Goal: Task Accomplishment & Management: Use online tool/utility

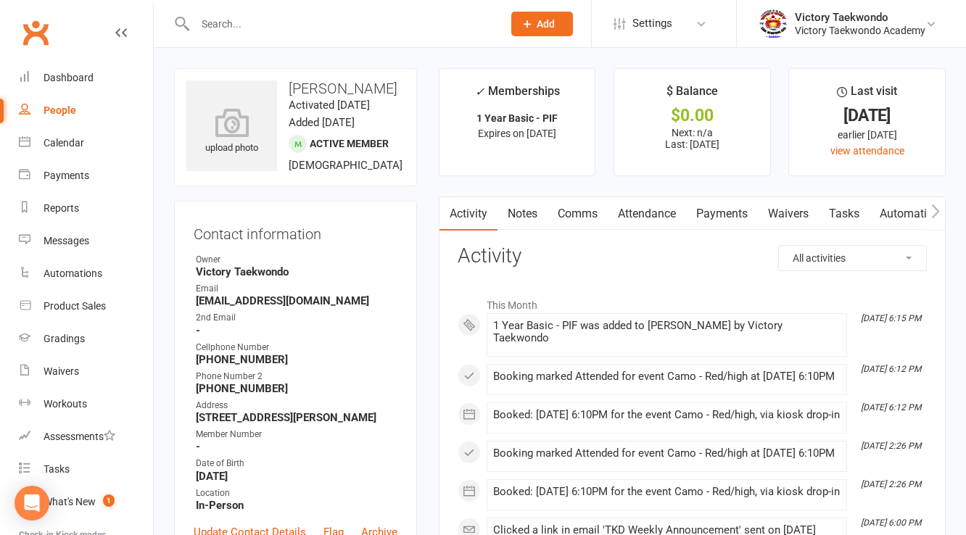
click at [359, 239] on h3 "Contact information" at bounding box center [296, 232] width 204 height 22
click at [348, 230] on div "Contact information Owner Victory Taekwondo Email anadkd@gmail.com 2nd Email - …" at bounding box center [295, 389] width 243 height 377
click at [66, 152] on link "Calendar" at bounding box center [86, 143] width 134 height 33
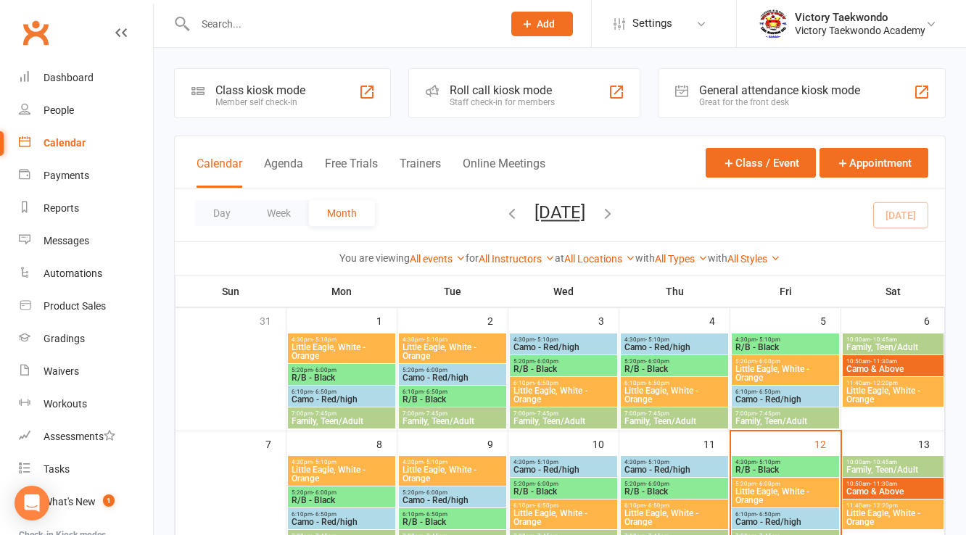
click at [331, 102] on div "Class kiosk mode Member self check-in" at bounding box center [282, 93] width 217 height 50
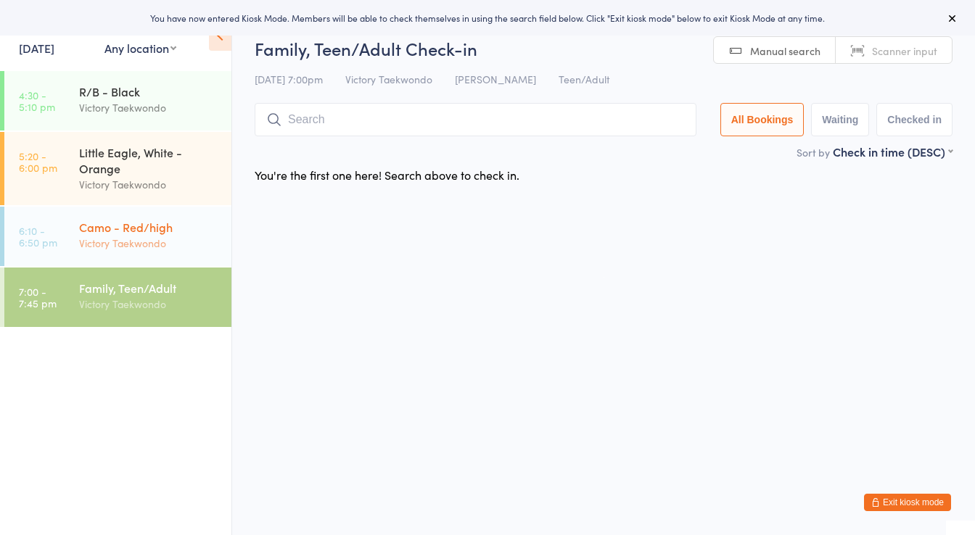
click at [169, 230] on div "Camo - Red/high" at bounding box center [149, 227] width 140 height 16
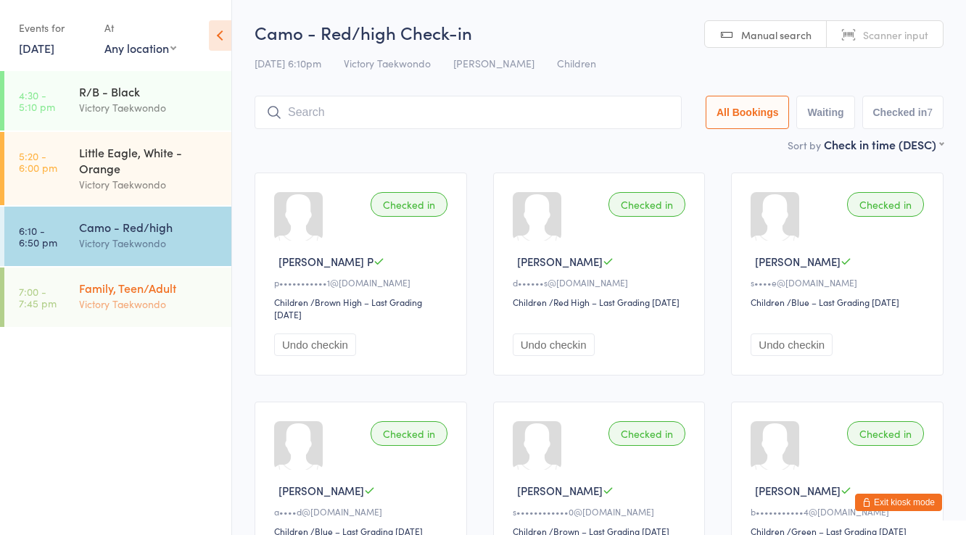
click at [189, 306] on div "Victory Taekwondo" at bounding box center [149, 304] width 140 height 17
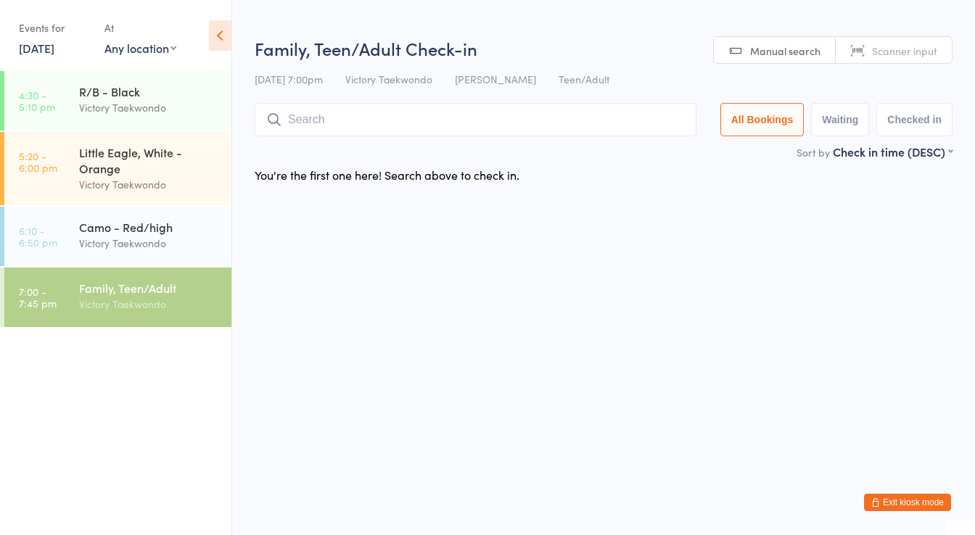
click at [344, 124] on input "search" at bounding box center [476, 119] width 442 height 33
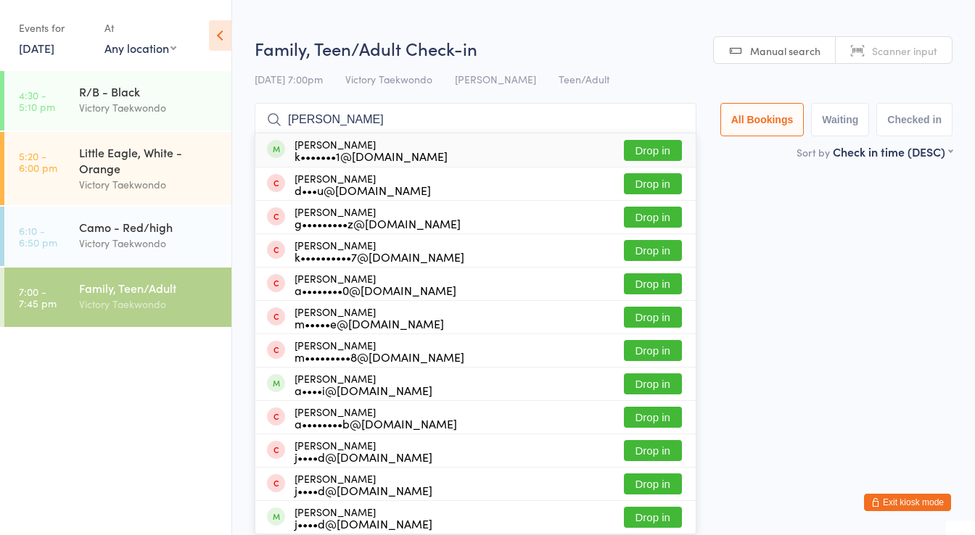
type input "[PERSON_NAME]"
click at [357, 141] on div "[PERSON_NAME] k•••••••1@[DOMAIN_NAME]" at bounding box center [370, 150] width 153 height 23
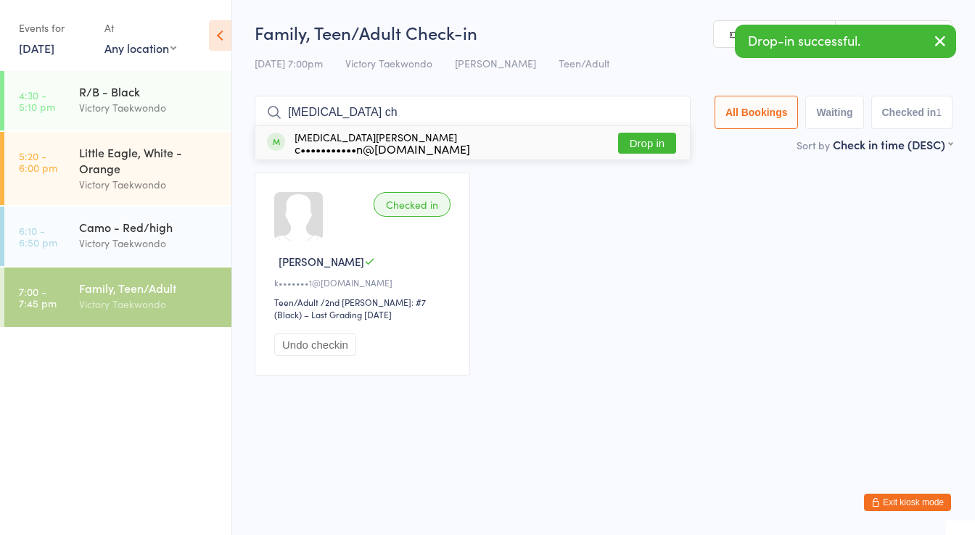
type input "[MEDICAL_DATA] ch"
click at [357, 143] on div "c•••••••••••n@[DOMAIN_NAME]" at bounding box center [382, 149] width 176 height 12
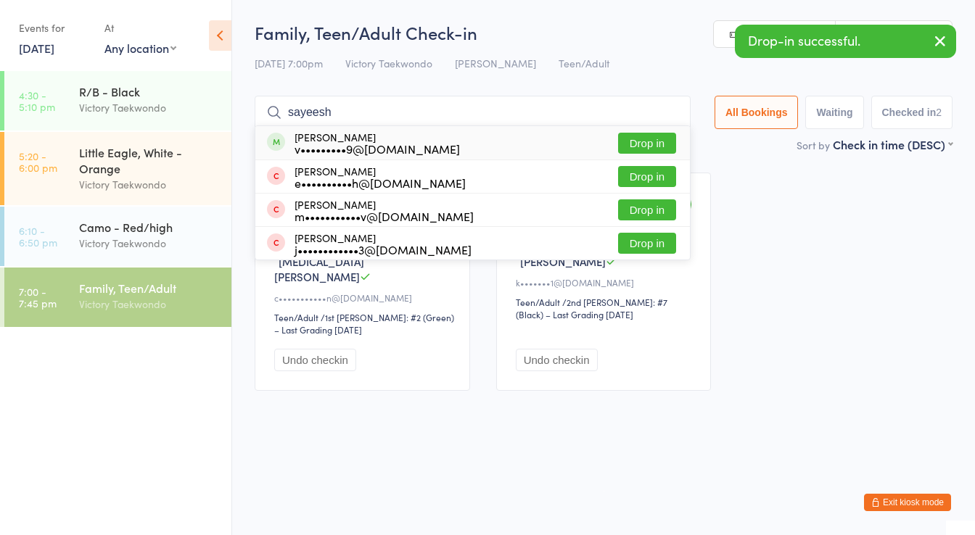
type input "sayeesh"
click at [357, 143] on div "v•••••••••9@[DOMAIN_NAME]" at bounding box center [376, 149] width 165 height 12
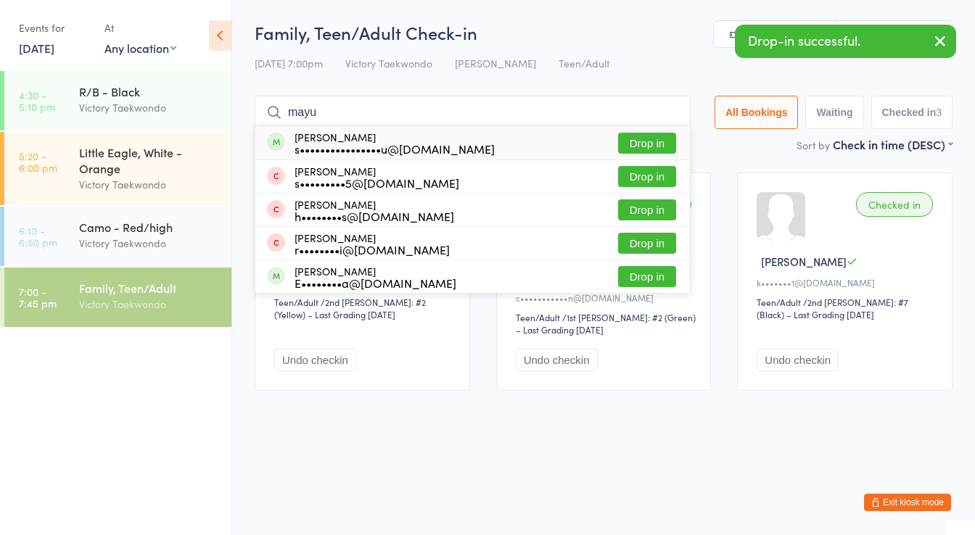
type input "mayu"
click at [357, 143] on div "s••••••••••••••••u@[DOMAIN_NAME]" at bounding box center [394, 149] width 200 height 12
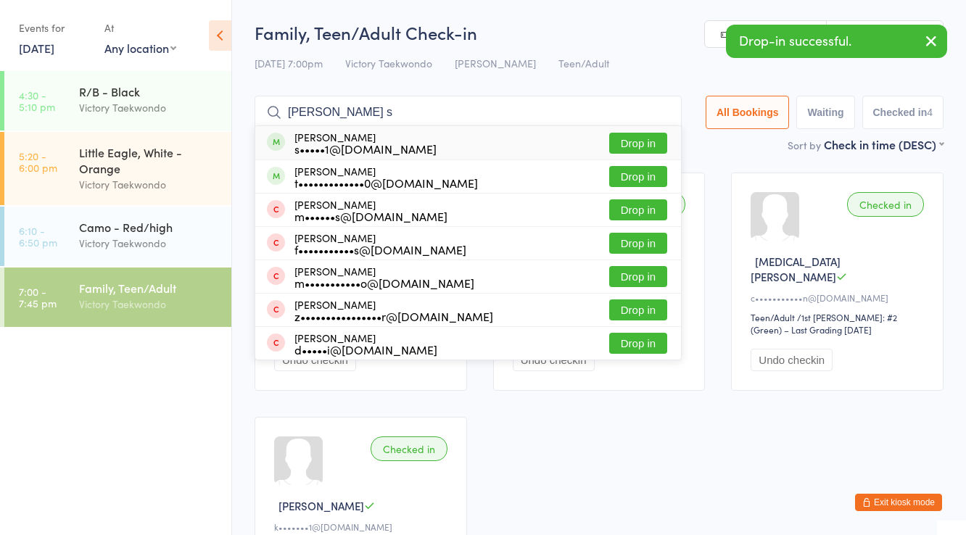
type input "[PERSON_NAME] s"
click at [367, 147] on div "s•••••1@[DOMAIN_NAME]" at bounding box center [365, 149] width 142 height 12
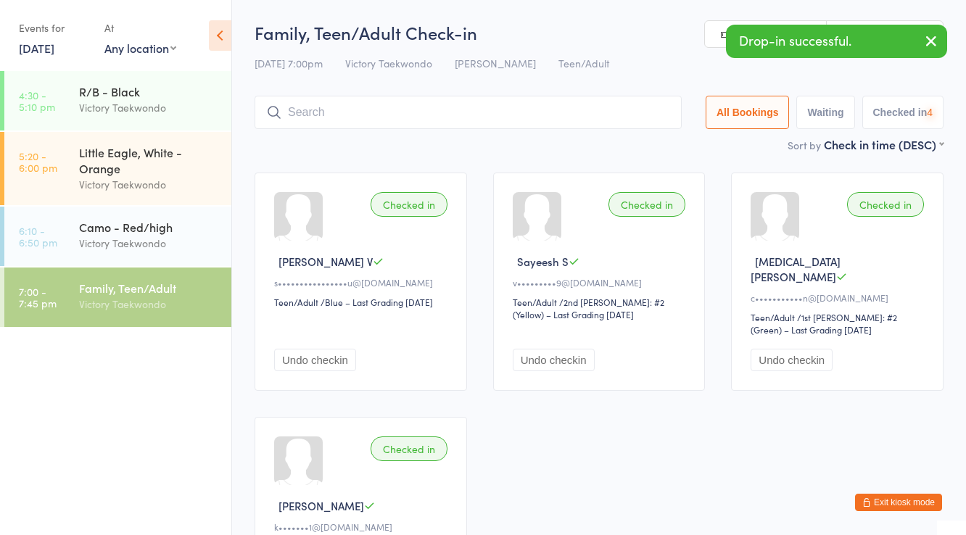
click at [354, 121] on input "search" at bounding box center [468, 112] width 427 height 33
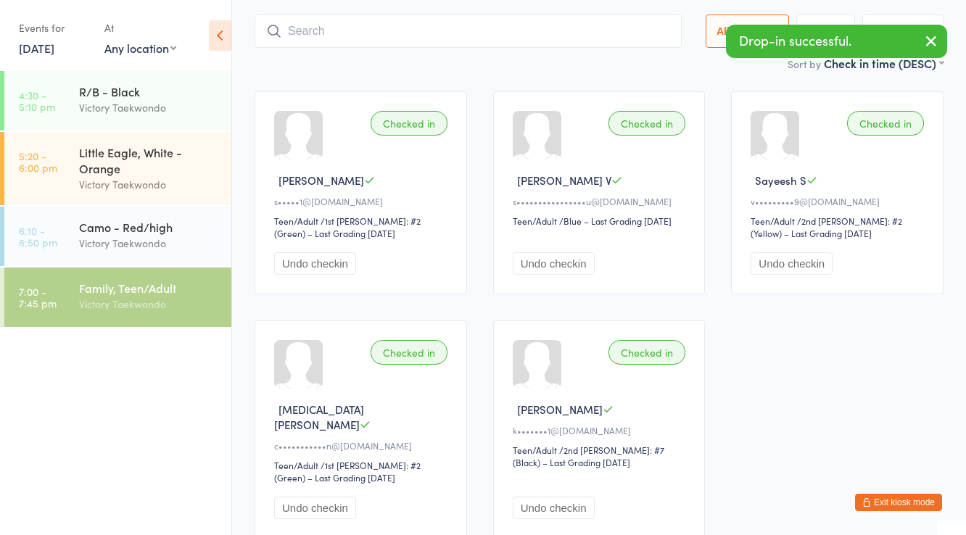
scroll to position [96, 0]
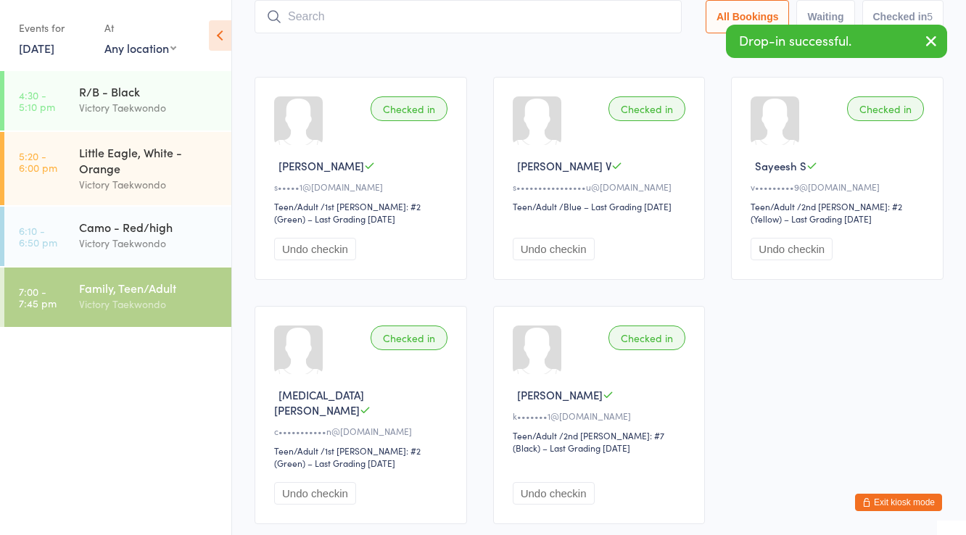
type input "a"
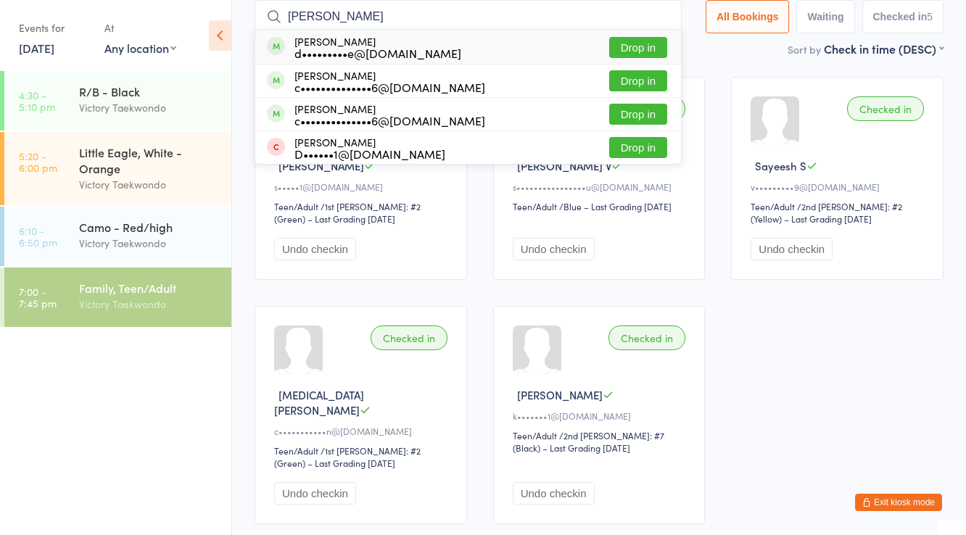
type input "[PERSON_NAME]"
drag, startPoint x: 340, startPoint y: 36, endPoint x: 335, endPoint y: 51, distance: 16.7
click at [337, 36] on div "[PERSON_NAME] d•••••••••e@[DOMAIN_NAME]" at bounding box center [377, 47] width 167 height 23
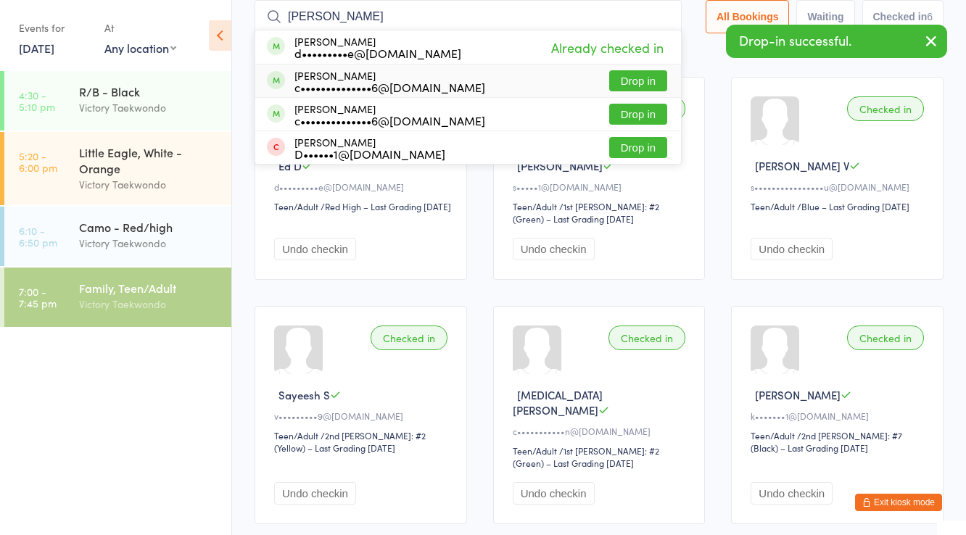
type input "[PERSON_NAME]"
click at [342, 72] on div "[PERSON_NAME] c••••••••••••••6@[DOMAIN_NAME]" at bounding box center [389, 81] width 191 height 23
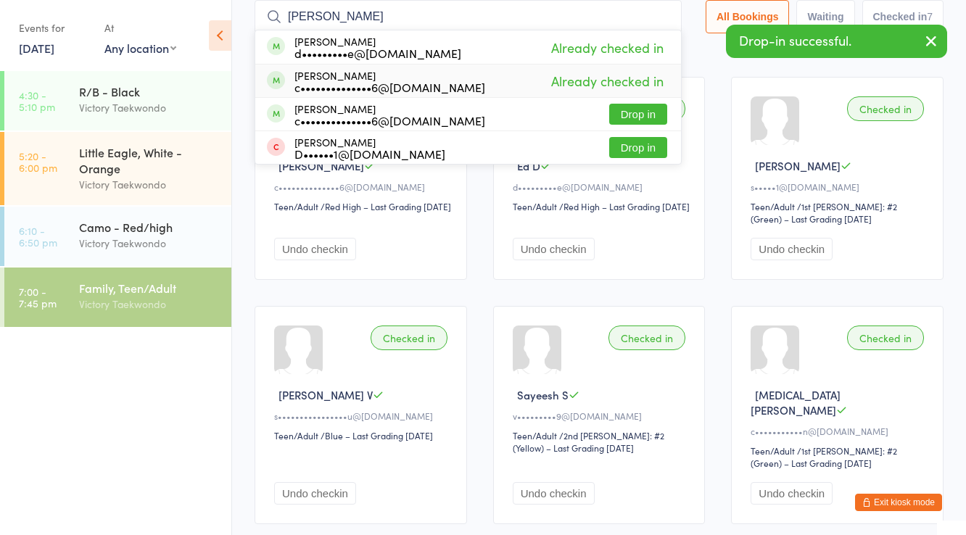
type input "[PERSON_NAME]"
click at [344, 115] on div "c••••••••••••••6@[DOMAIN_NAME]" at bounding box center [389, 121] width 191 height 12
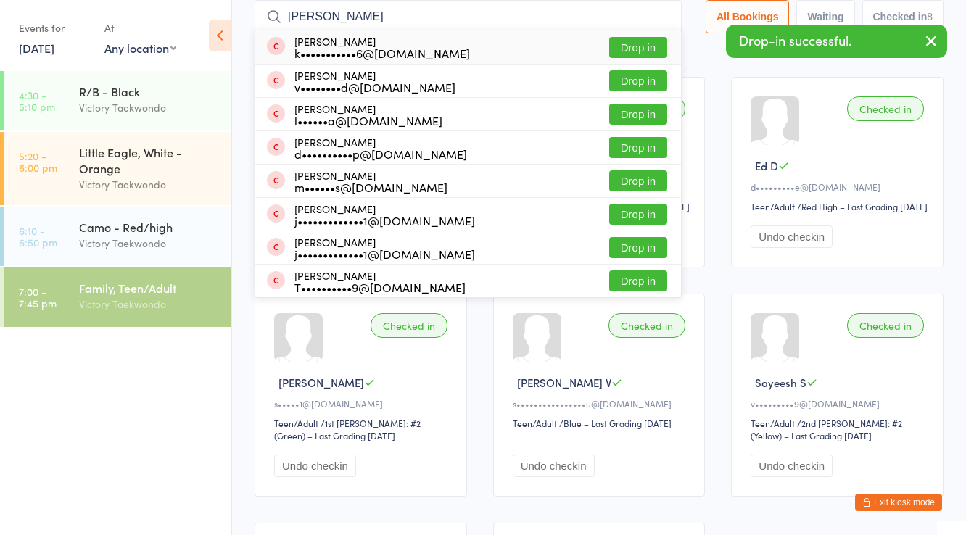
type input "[PERSON_NAME]"
click at [324, 47] on div "k•••••••••••6@[DOMAIN_NAME]" at bounding box center [382, 53] width 176 height 12
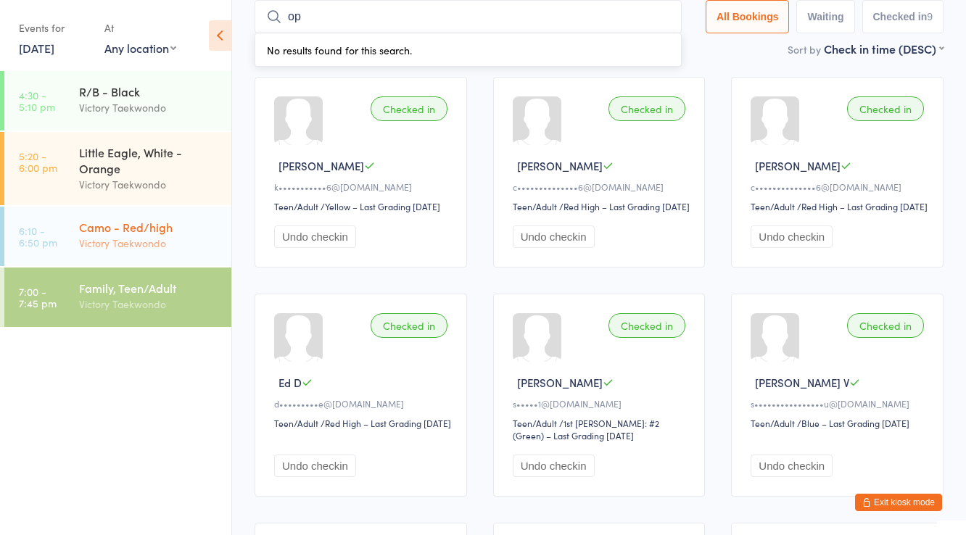
type input "o"
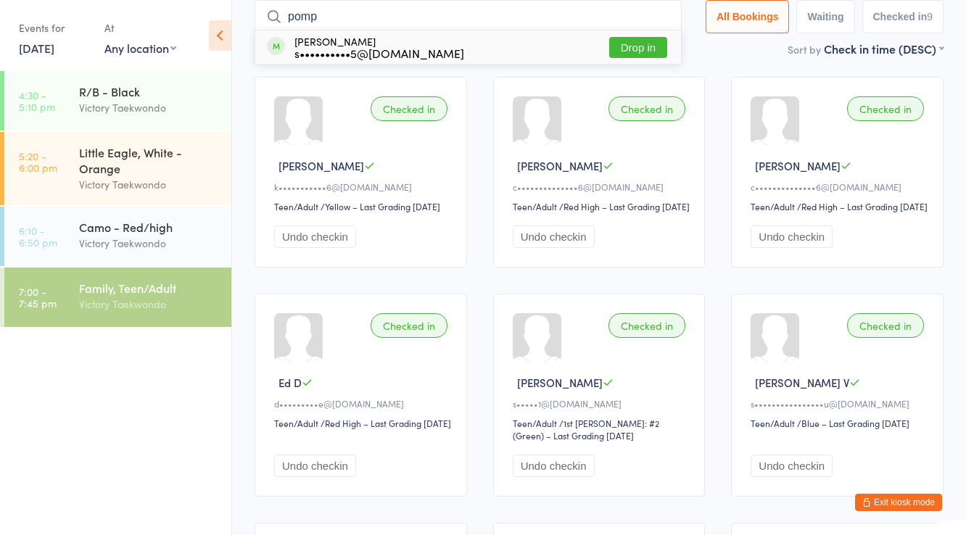
type input "pomp"
click at [320, 47] on div "s••••••••••5@[DOMAIN_NAME]" at bounding box center [379, 53] width 170 height 12
